Goal: Find specific fact: Find specific page/section

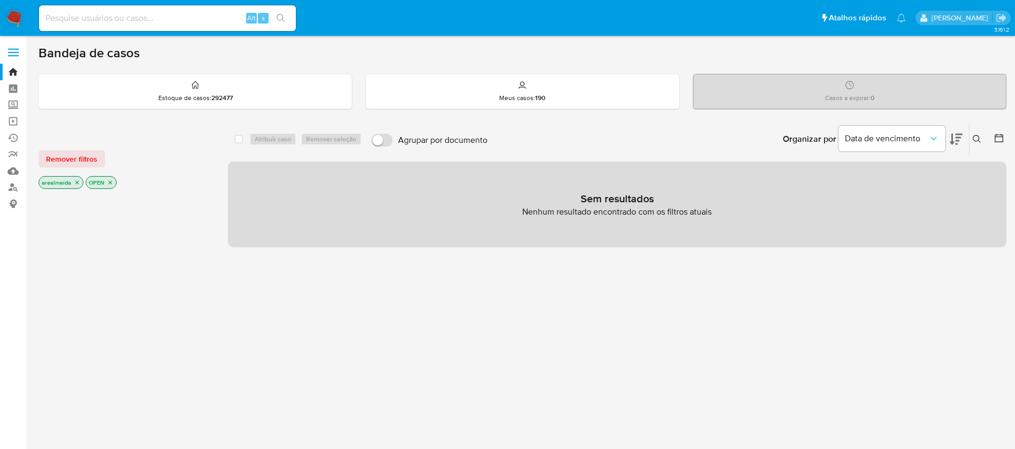
click at [75, 185] on icon "close-filter" at bounding box center [77, 182] width 6 height 6
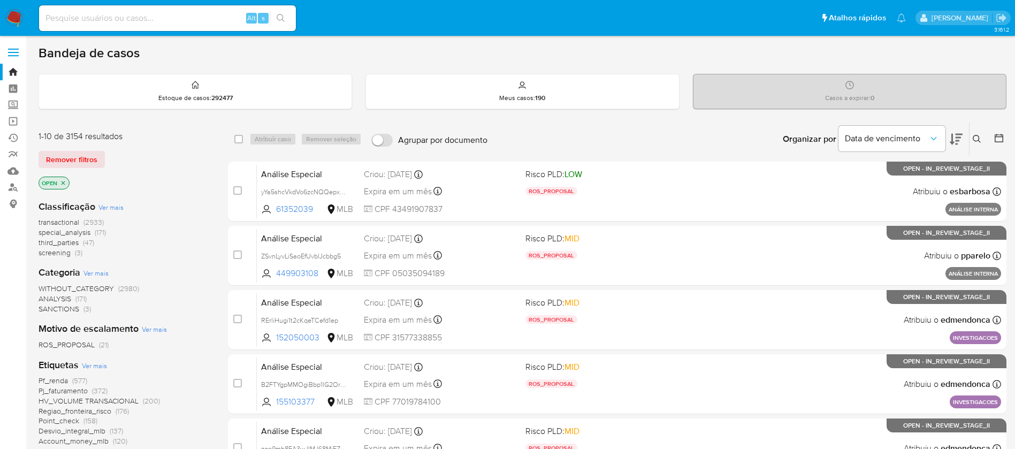
click at [63, 183] on icon "close-filter" at bounding box center [64, 183] width 4 height 4
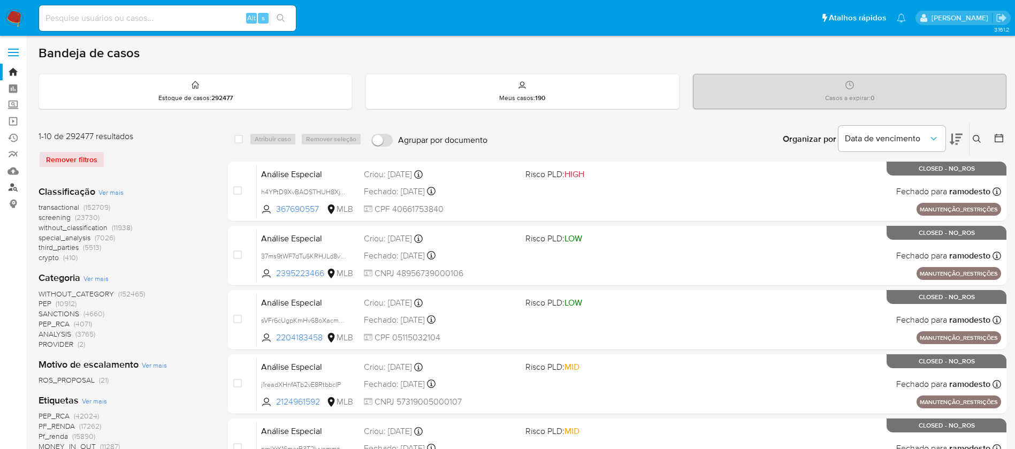
click at [10, 186] on link "Localizador de pessoas" at bounding box center [63, 187] width 127 height 17
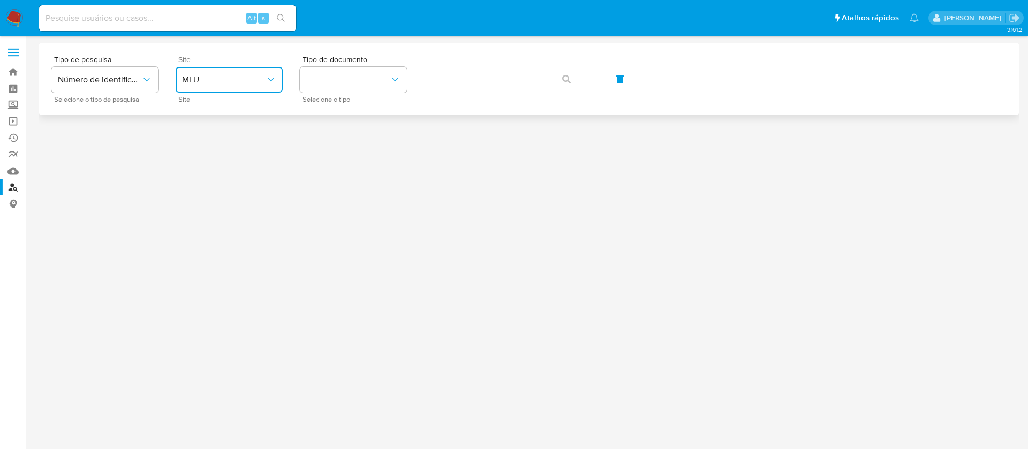
click at [260, 74] on span "MLU" at bounding box center [223, 79] width 83 height 11
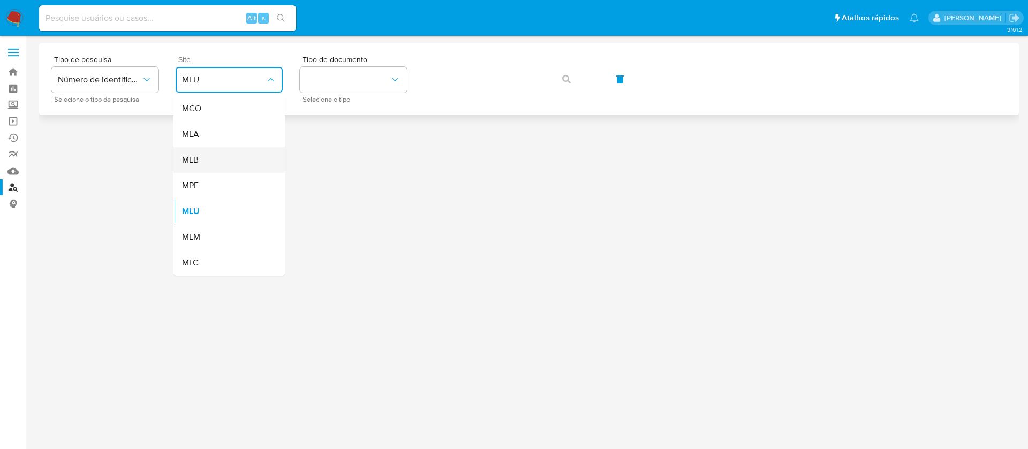
click at [208, 153] on div "MLB" at bounding box center [226, 160] width 88 height 26
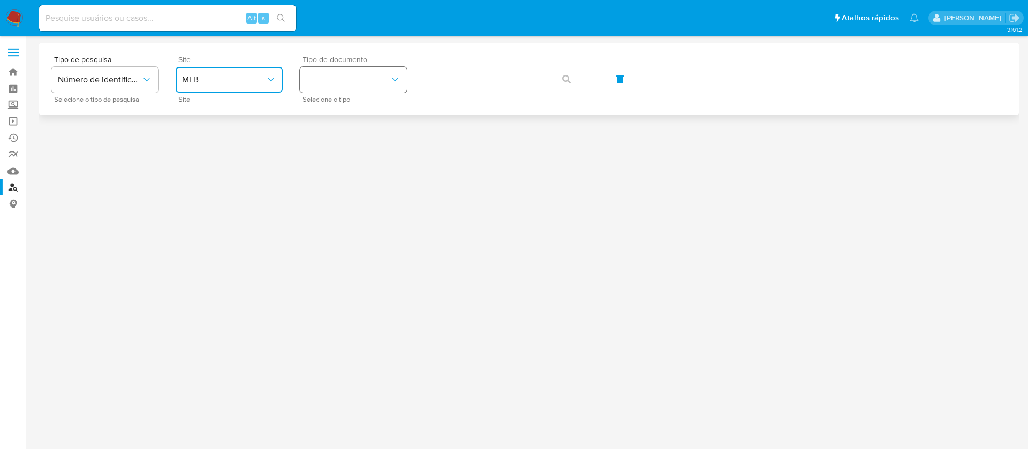
click at [371, 88] on button "identificationType" at bounding box center [353, 80] width 107 height 26
click at [341, 149] on div "CPF CPF" at bounding box center [350, 150] width 88 height 36
click at [567, 78] on icon "button" at bounding box center [566, 79] width 9 height 9
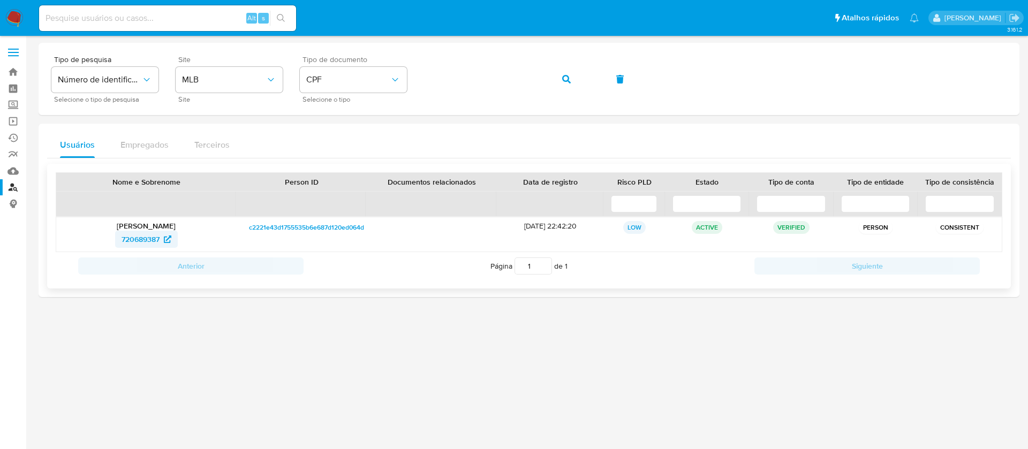
drag, startPoint x: 103, startPoint y: 237, endPoint x: 162, endPoint y: 241, distance: 58.5
click at [162, 241] on div "720689387" at bounding box center [146, 239] width 165 height 17
